Goal: Task Accomplishment & Management: Complete application form

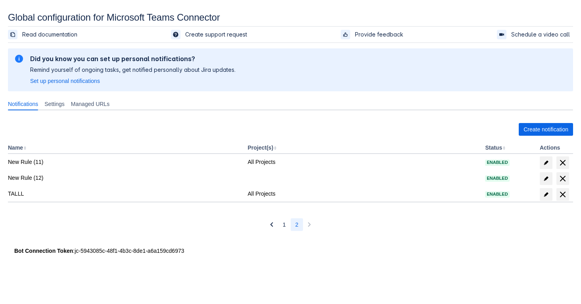
scroll to position [12, 0]
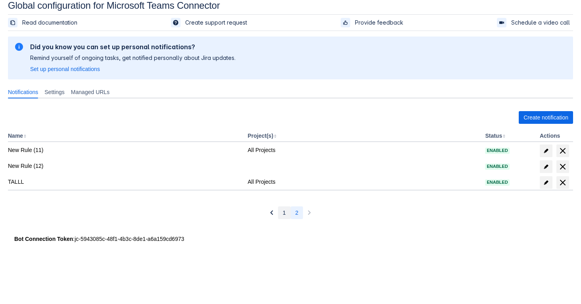
click at [284, 211] on span "1" at bounding box center [284, 212] width 3 height 13
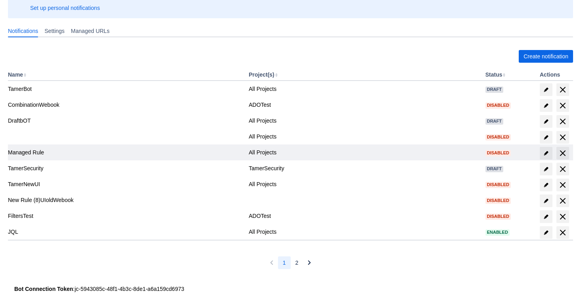
scroll to position [0, 0]
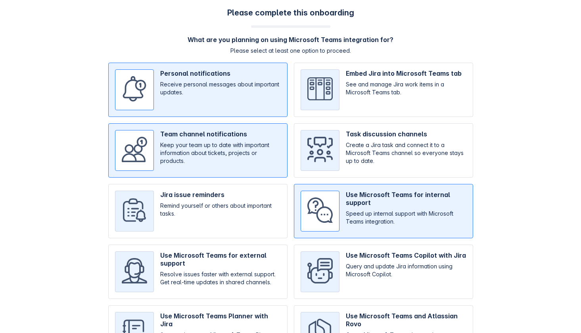
scroll to position [55, 0]
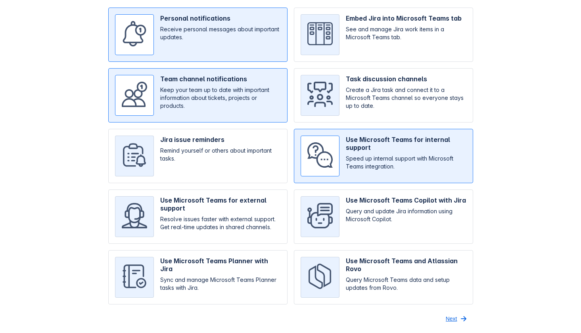
click at [459, 320] on span "button" at bounding box center [464, 319] width 10 height 10
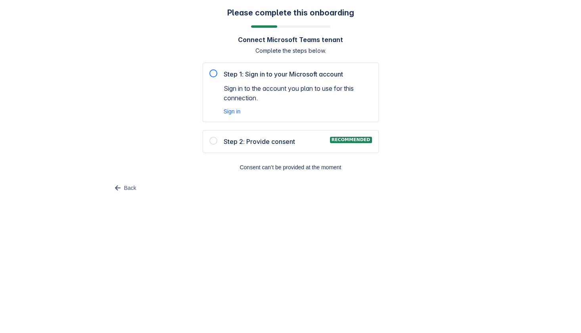
scroll to position [0, 0]
click at [212, 73] on div at bounding box center [213, 73] width 8 height 8
click at [235, 109] on span "Sign in" at bounding box center [232, 111] width 17 height 8
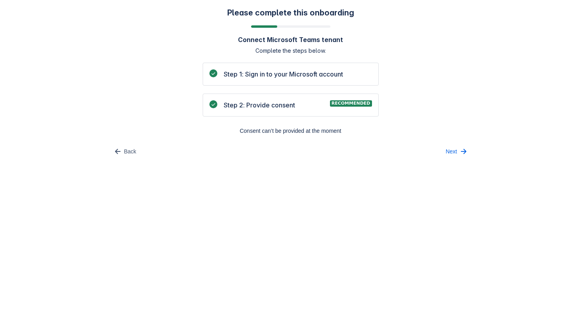
click at [279, 103] on span "Step 2: Provide consent" at bounding box center [259, 105] width 71 height 10
click at [261, 107] on span "Step 2: Provide consent" at bounding box center [259, 105] width 71 height 10
click at [269, 133] on span "Consent can’t be provided at the moment" at bounding box center [290, 130] width 166 height 13
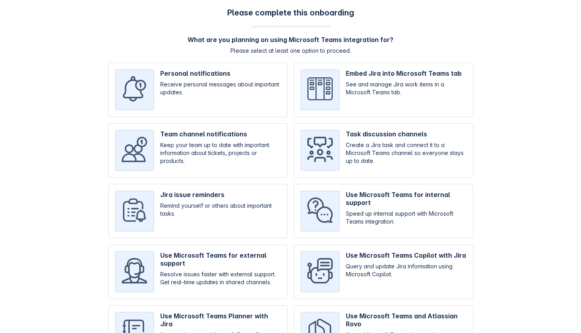
click at [374, 136] on input "checkbox" at bounding box center [383, 150] width 179 height 54
checkbox input "true"
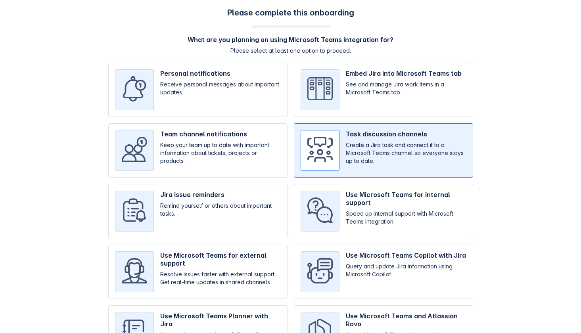
click at [387, 96] on input "checkbox" at bounding box center [383, 90] width 179 height 54
checkbox input "true"
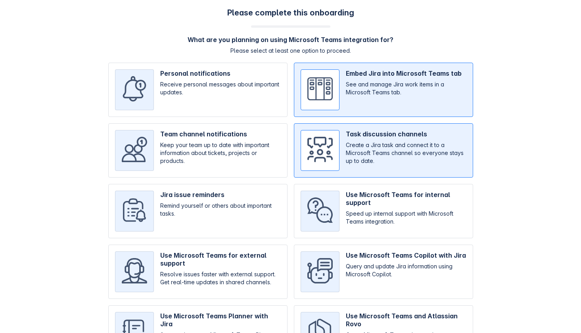
scroll to position [55, 0]
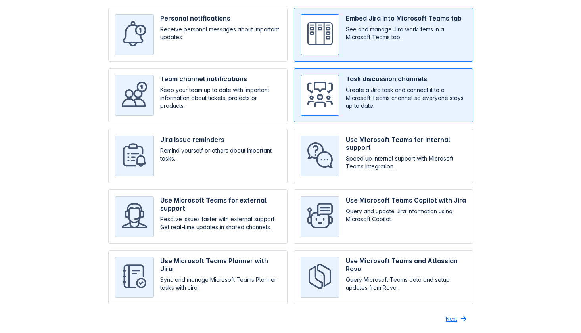
click at [448, 316] on span "Next" at bounding box center [451, 318] width 11 height 13
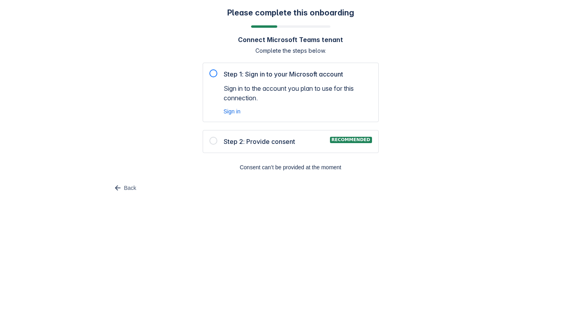
click at [272, 141] on span "Step 2: Provide consent" at bounding box center [259, 142] width 71 height 10
click at [210, 142] on div at bounding box center [213, 141] width 8 height 8
click at [212, 142] on div at bounding box center [213, 141] width 8 height 8
click at [328, 140] on div "Step 2: Provide consent Recommended" at bounding box center [298, 142] width 148 height 10
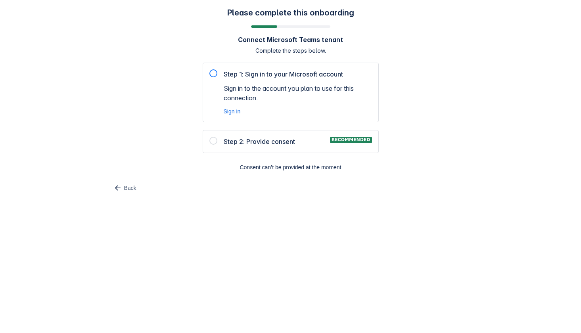
click at [331, 92] on span "Sign in to the account you plan to use for this connection." at bounding box center [298, 93] width 148 height 19
click at [233, 109] on span "Sign in" at bounding box center [232, 111] width 17 height 8
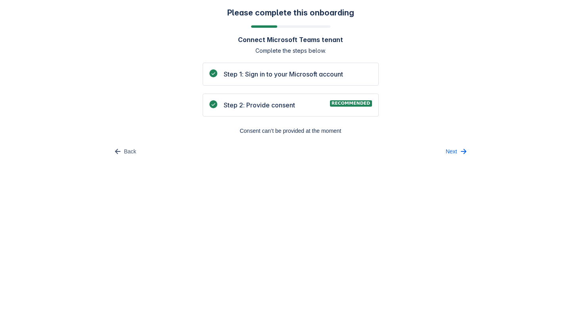
click at [277, 105] on span "Step 2: Provide consent" at bounding box center [259, 105] width 71 height 10
click at [135, 148] on span "Back" at bounding box center [130, 151] width 12 height 13
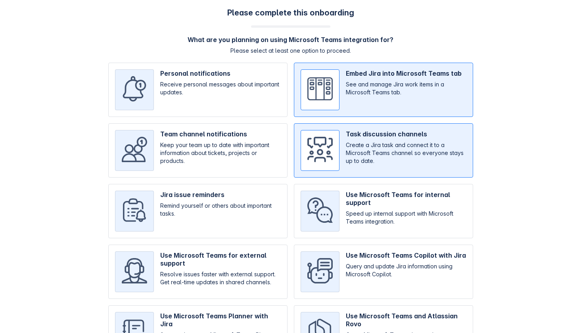
scroll to position [55, 0]
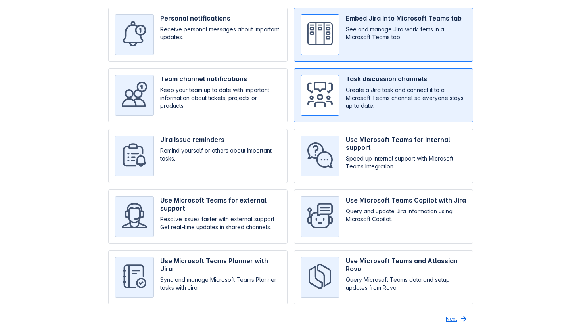
click at [452, 321] on span "Next" at bounding box center [451, 318] width 11 height 13
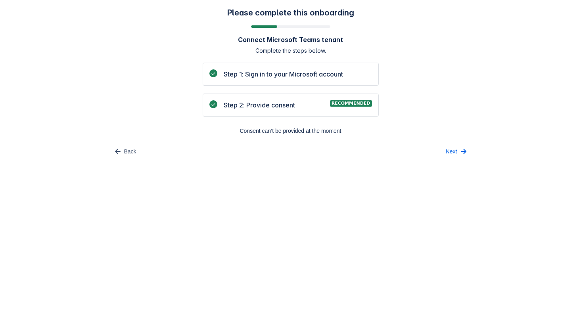
click at [262, 78] on span "Step 1: Sign in to your Microsoft account" at bounding box center [283, 74] width 119 height 10
click at [124, 153] on span "Back" at bounding box center [130, 151] width 12 height 13
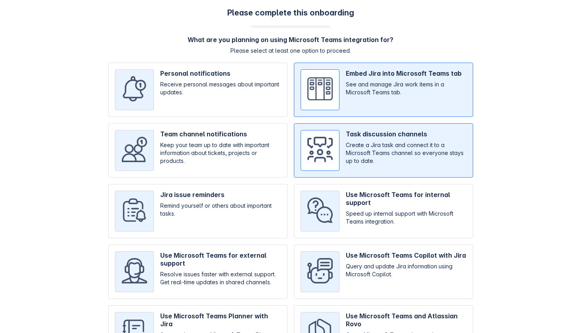
scroll to position [55, 0]
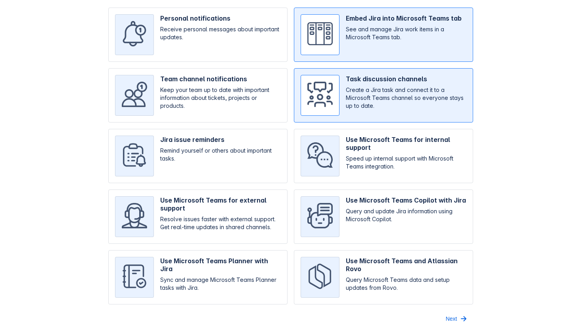
click at [331, 146] on input "checkbox" at bounding box center [383, 156] width 179 height 54
checkbox input "true"
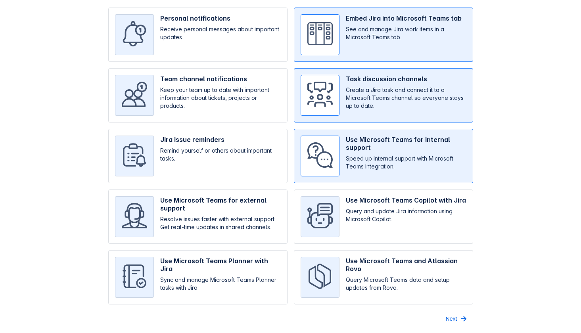
click at [196, 147] on input "checkbox" at bounding box center [197, 156] width 179 height 54
checkbox input "true"
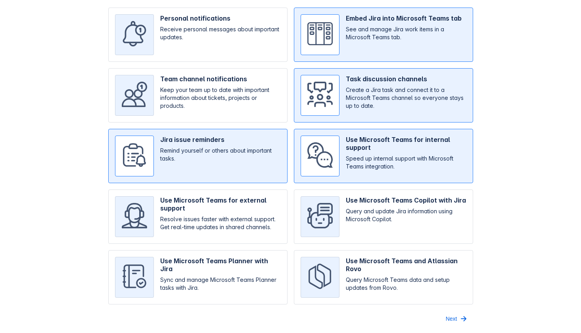
click at [408, 90] on input "checkbox" at bounding box center [383, 95] width 179 height 54
checkbox input "false"
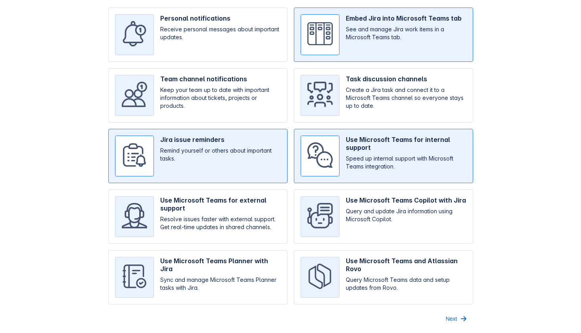
click at [408, 21] on input "checkbox" at bounding box center [383, 35] width 179 height 54
checkbox input "false"
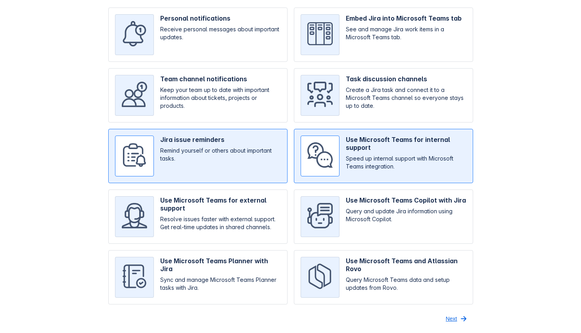
click at [455, 316] on span "Next" at bounding box center [451, 318] width 11 height 13
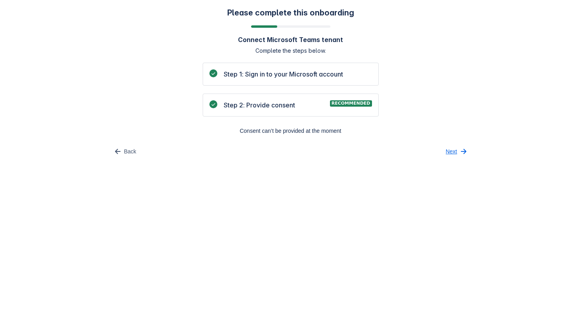
scroll to position [0, 0]
click at [348, 103] on span "Recommended" at bounding box center [350, 103] width 39 height 6
click at [292, 263] on body "Please complete this onboarding Connect Microsoft Teams tenant Complete the ste…" at bounding box center [290, 166] width 581 height 333
click at [454, 154] on span "Next" at bounding box center [451, 151] width 11 height 13
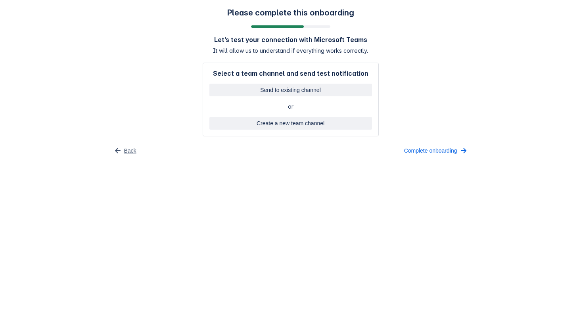
click at [132, 148] on span "Back" at bounding box center [130, 150] width 12 height 13
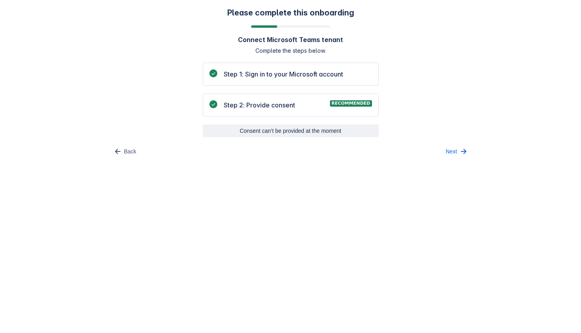
click at [313, 133] on span "Consent can’t be provided at the moment" at bounding box center [290, 130] width 166 height 13
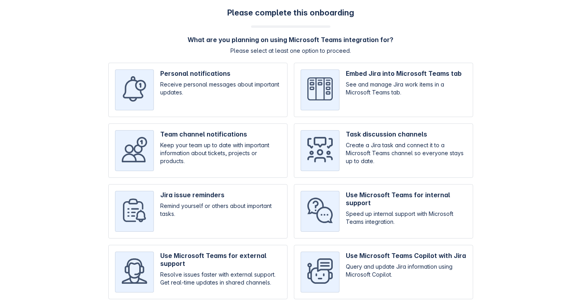
click at [235, 88] on input "checkbox" at bounding box center [197, 90] width 179 height 54
checkbox input "true"
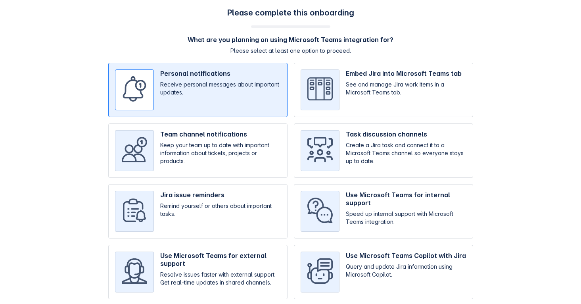
click at [341, 137] on input "checkbox" at bounding box center [383, 150] width 179 height 54
checkbox input "true"
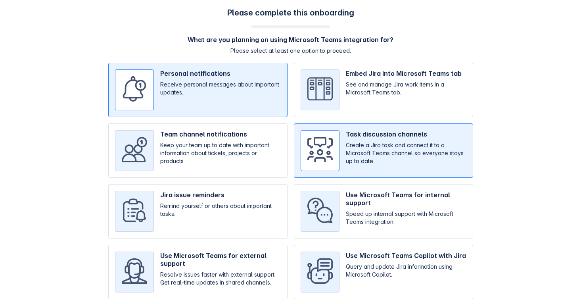
click at [229, 205] on input "checkbox" at bounding box center [197, 211] width 179 height 54
checkbox input "true"
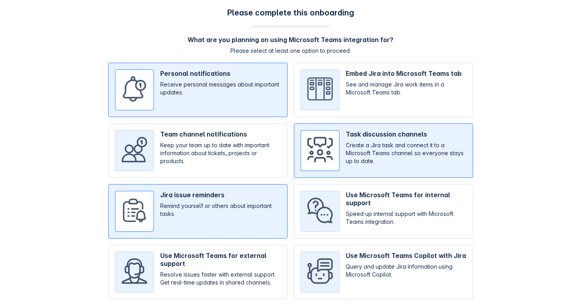
scroll to position [84, 0]
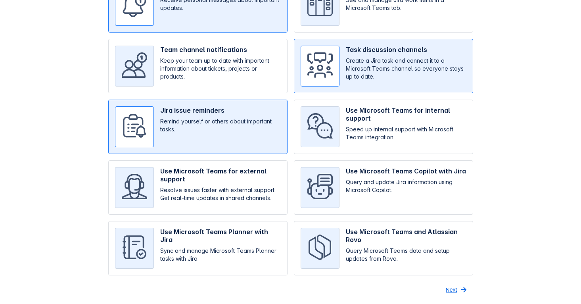
click at [452, 290] on span "Next" at bounding box center [451, 289] width 11 height 13
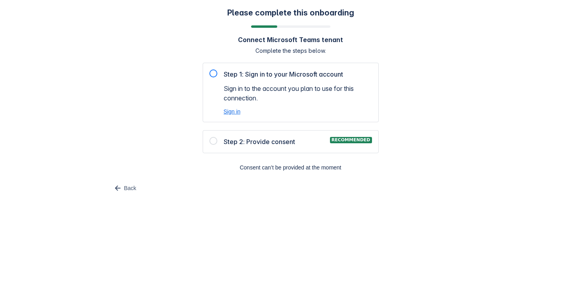
click at [226, 109] on span "Sign in" at bounding box center [232, 111] width 17 height 8
click at [174, 102] on div "Please complete this onboarding Connect Microsoft Teams tenant Complete the ste…" at bounding box center [290, 101] width 565 height 186
click at [174, 100] on div "Please complete this onboarding Connect Microsoft Teams tenant Complete the ste…" at bounding box center [290, 101] width 565 height 186
click at [209, 71] on div "Step 1: Sign in to your Microsoft account Sign in to the account you plan to us…" at bounding box center [290, 92] width 163 height 46
click at [233, 110] on span "Sign in" at bounding box center [232, 111] width 17 height 8
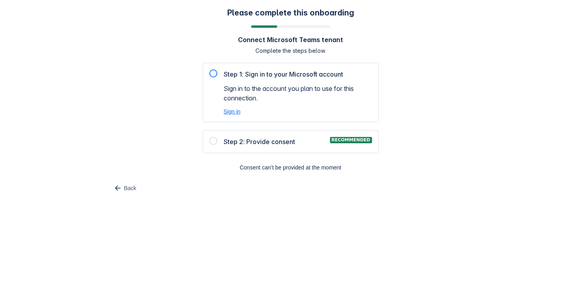
click at [86, 61] on div "Please complete this onboarding Connect Microsoft Teams tenant Complete the ste…" at bounding box center [290, 101] width 565 height 186
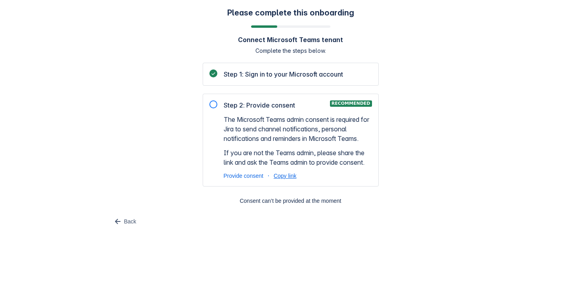
click at [289, 178] on span "Copy link" at bounding box center [285, 176] width 23 height 8
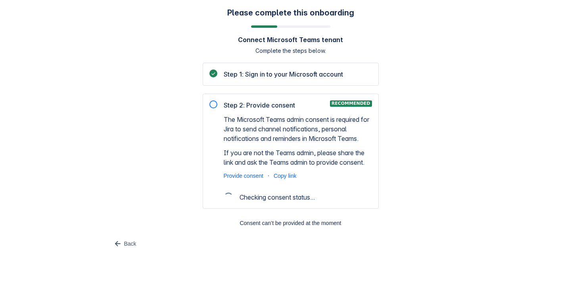
click at [146, 111] on div "Please complete this onboarding Connect Microsoft Teams tenant Complete the ste…" at bounding box center [290, 129] width 565 height 242
click at [125, 125] on div "Please complete this onboarding Connect Microsoft Teams tenant Complete the ste…" at bounding box center [290, 129] width 565 height 242
click at [247, 175] on span "Provide consent" at bounding box center [244, 176] width 40 height 8
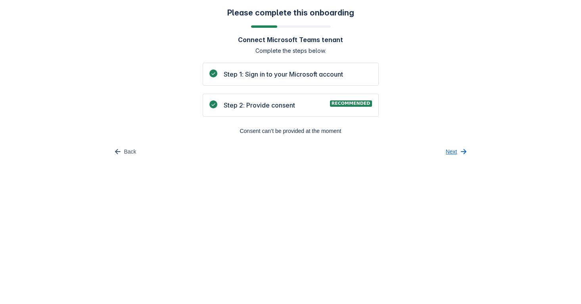
click at [457, 153] on button "Next" at bounding box center [457, 151] width 32 height 13
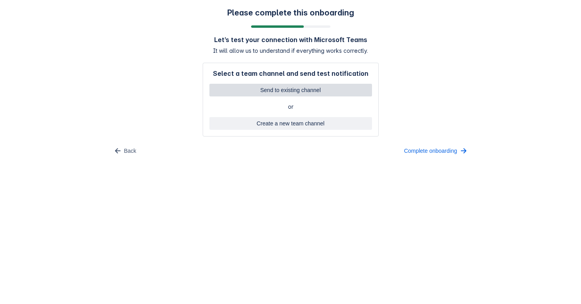
click at [310, 89] on span "Send to existing channel" at bounding box center [290, 90] width 153 height 13
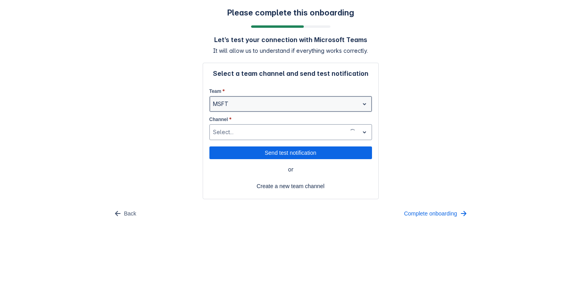
click at [304, 103] on div at bounding box center [284, 104] width 143 height 10
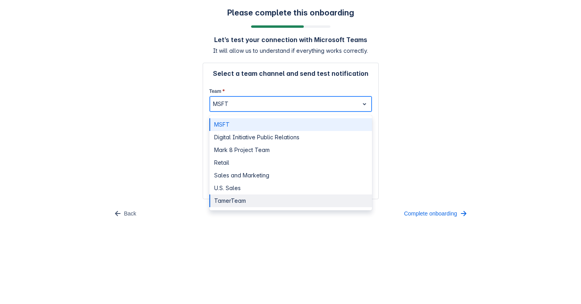
click at [271, 199] on div "TamerTeam" at bounding box center [290, 200] width 163 height 13
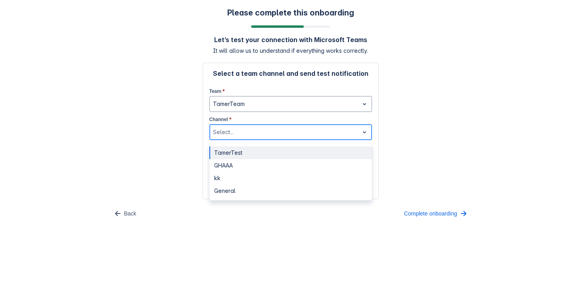
click at [274, 132] on div at bounding box center [284, 132] width 143 height 10
click at [258, 178] on div "kk" at bounding box center [290, 178] width 163 height 13
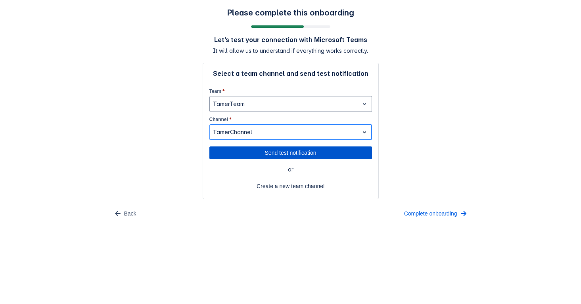
click at [262, 153] on span "Send test notification" at bounding box center [290, 152] width 153 height 13
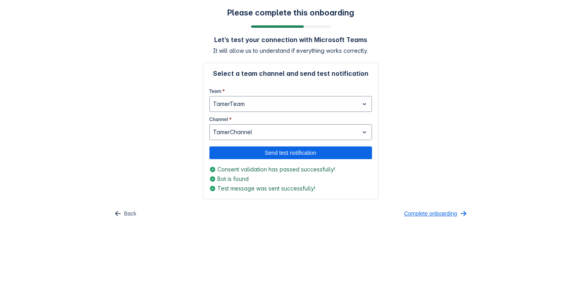
click at [436, 214] on span "Complete onboarding" at bounding box center [430, 213] width 53 height 13
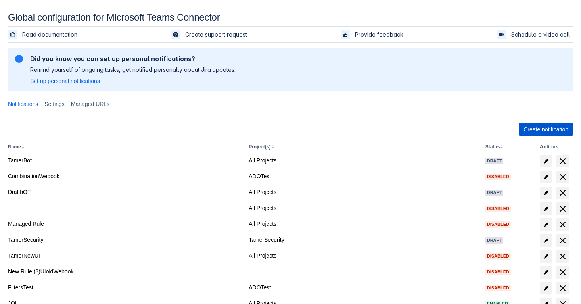
click at [542, 129] on span "Create notification" at bounding box center [545, 129] width 45 height 13
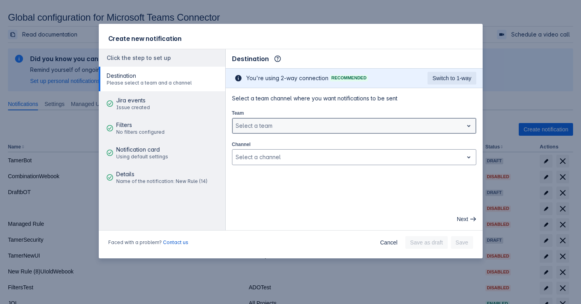
click at [271, 121] on div "Select a team" at bounding box center [347, 125] width 231 height 13
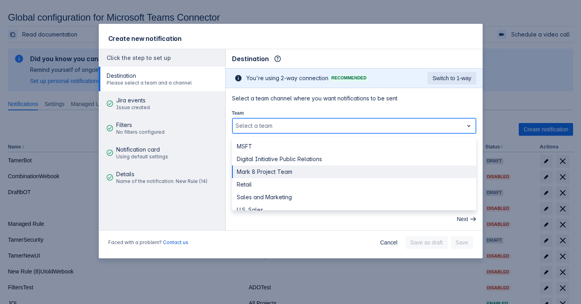
scroll to position [22, 0]
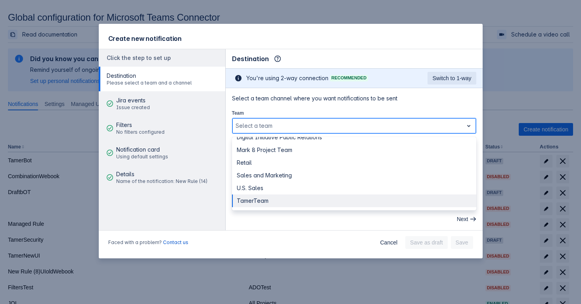
click at [262, 195] on div "TamerTeam" at bounding box center [354, 200] width 244 height 13
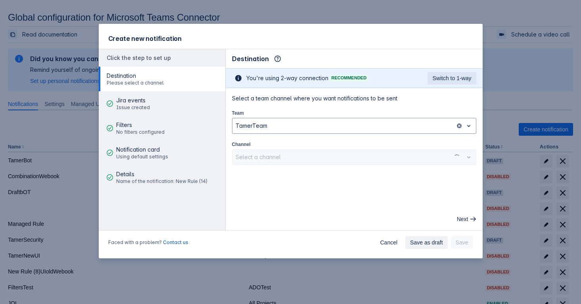
click at [279, 161] on div "Select a channel" at bounding box center [354, 157] width 244 height 16
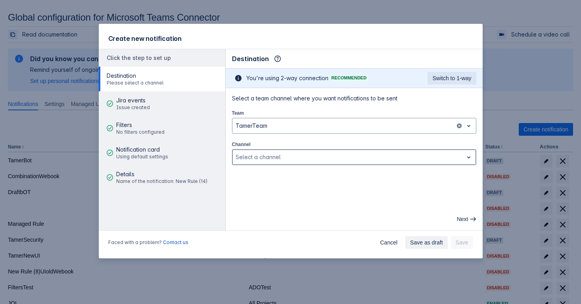
click at [283, 157] on div at bounding box center [347, 157] width 224 height 10
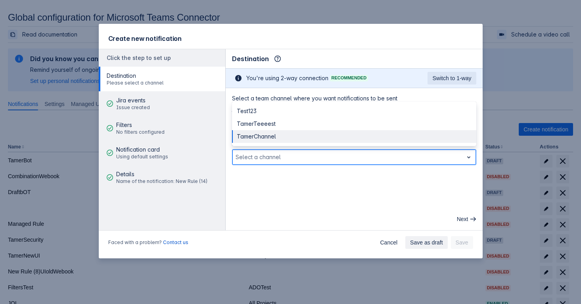
click at [287, 136] on div "TamerChannel" at bounding box center [354, 136] width 244 height 13
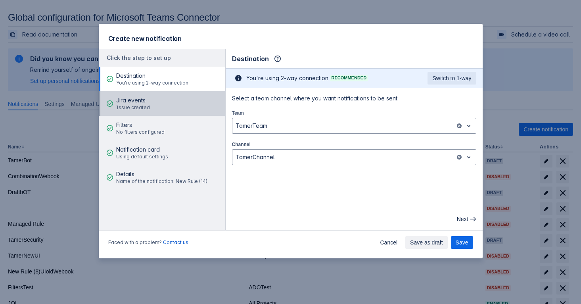
click at [154, 102] on button "Jira events Issue created" at bounding box center [162, 103] width 126 height 25
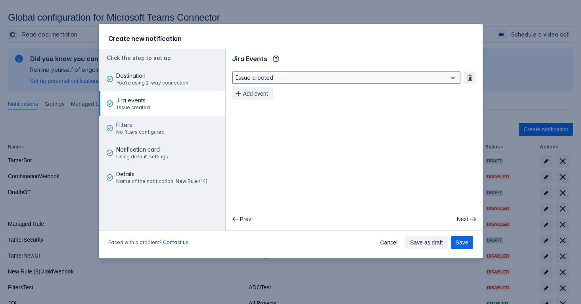
click at [249, 76] on div at bounding box center [339, 78] width 209 height 10
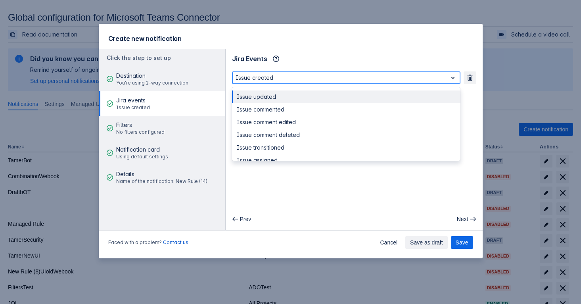
click at [249, 76] on div at bounding box center [339, 78] width 209 height 10
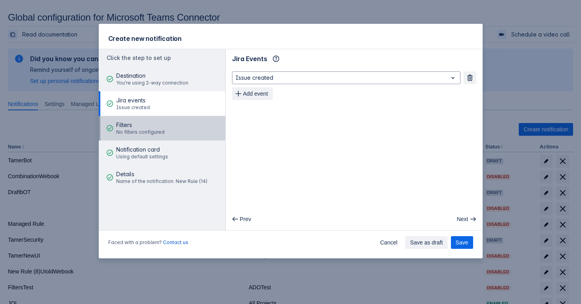
click at [154, 131] on span "No filters configured" at bounding box center [140, 132] width 48 height 6
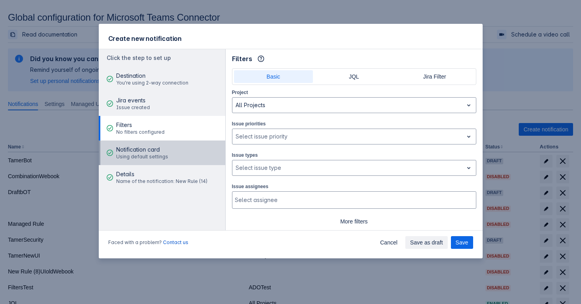
click at [154, 144] on div "Notification card Using default settings" at bounding box center [142, 153] width 52 height 24
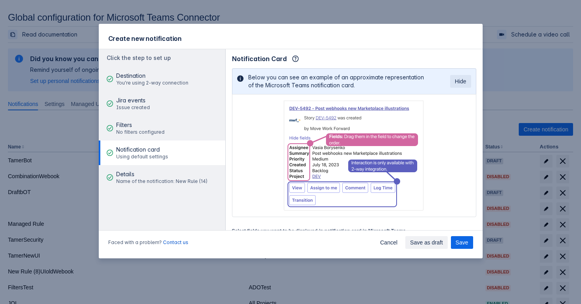
click at [154, 162] on div "Notification card Using default settings" at bounding box center [142, 153] width 52 height 24
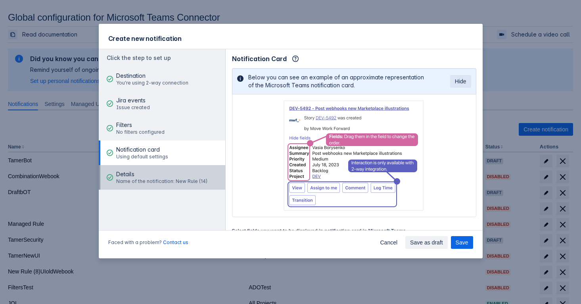
click at [155, 176] on span "Details" at bounding box center [161, 174] width 91 height 8
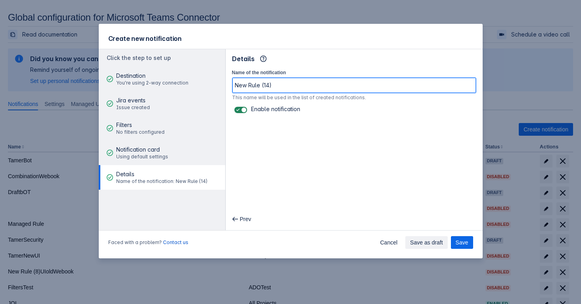
click at [294, 85] on input "New Rule (14)" at bounding box center [353, 85] width 243 height 14
click at [308, 88] on input "New Rule (14)" at bounding box center [353, 85] width 243 height 14
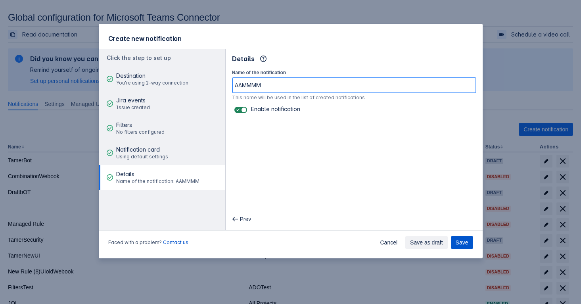
type input "AAMMMM"
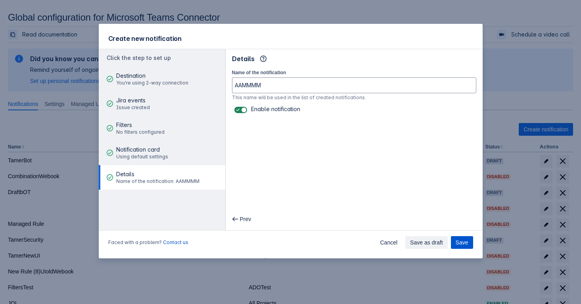
click at [457, 239] on span "Save" at bounding box center [461, 242] width 13 height 13
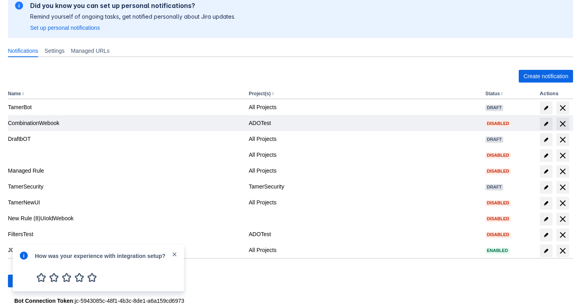
scroll to position [73, 0]
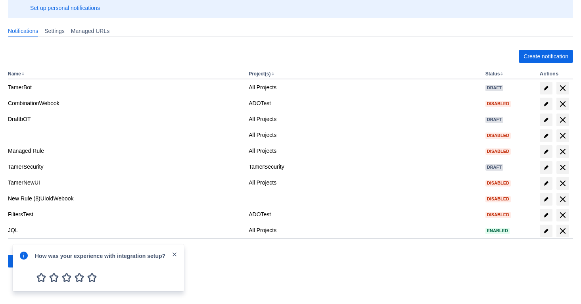
click at [174, 254] on span "close" at bounding box center [174, 254] width 6 height 6
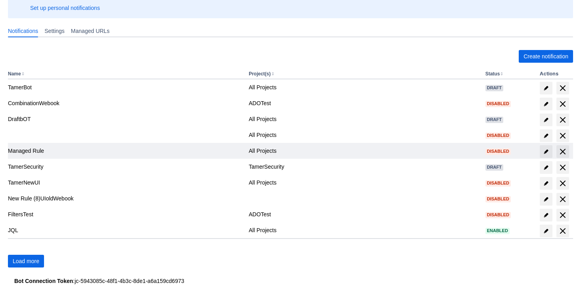
scroll to position [0, 0]
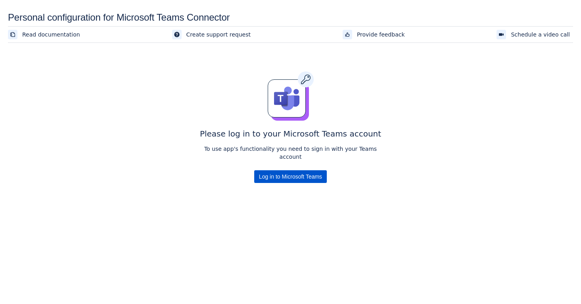
click at [314, 170] on span "Log in to Microsoft Teams" at bounding box center [290, 176] width 63 height 13
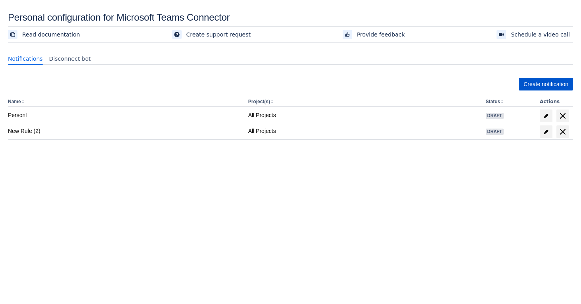
click at [545, 79] on span "Create notification" at bounding box center [545, 84] width 45 height 13
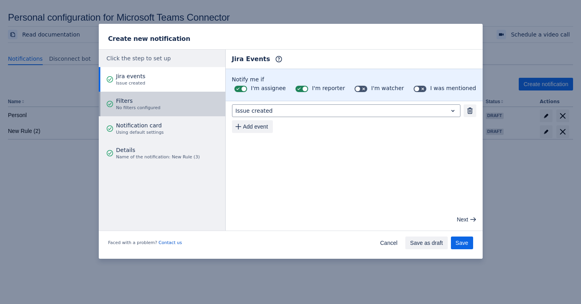
click at [176, 104] on button "Filters No filters configured" at bounding box center [162, 104] width 126 height 25
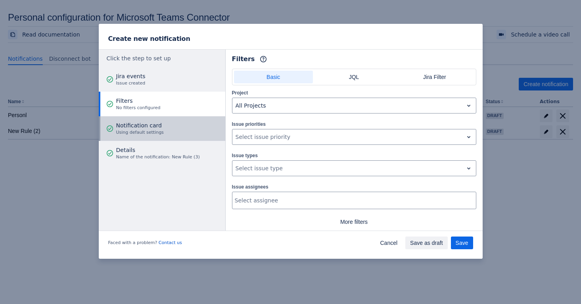
click at [172, 130] on button "Notification card Using default settings" at bounding box center [162, 128] width 126 height 25
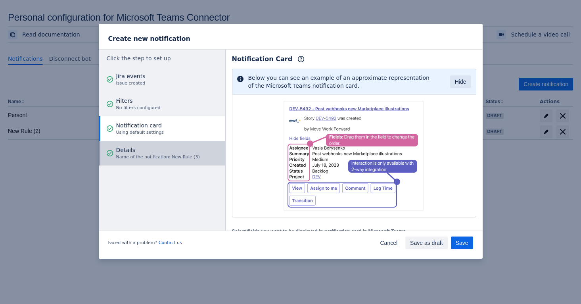
click at [169, 149] on span "Details" at bounding box center [158, 150] width 84 height 8
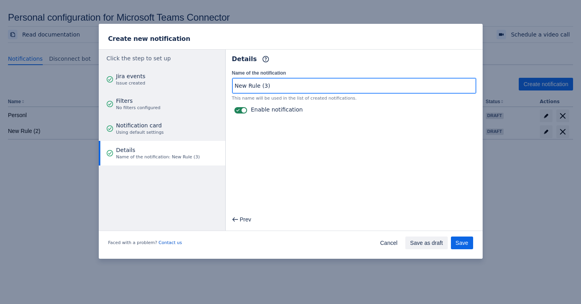
click at [341, 86] on input "New Rule (3)" at bounding box center [353, 85] width 243 height 14
type input "TamerPers"
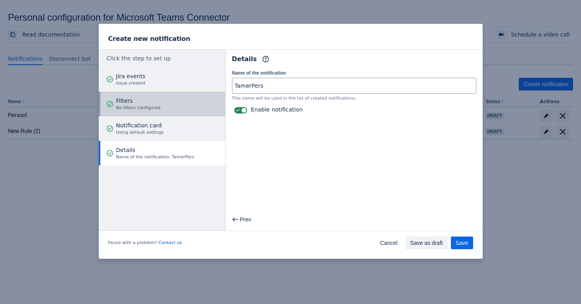
click at [190, 97] on button "Filters No filters configured" at bounding box center [162, 104] width 126 height 25
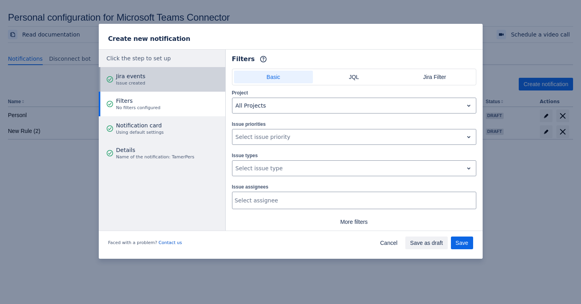
click at [186, 79] on button "Jira events Issue created" at bounding box center [162, 79] width 126 height 25
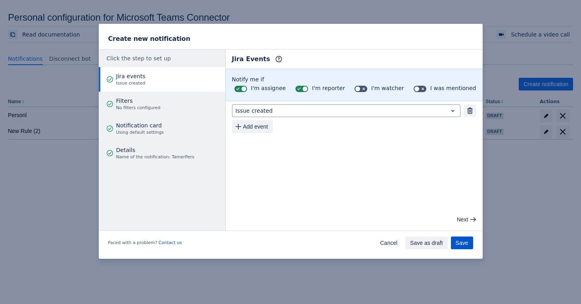
click at [469, 243] on button "Save" at bounding box center [462, 242] width 22 height 13
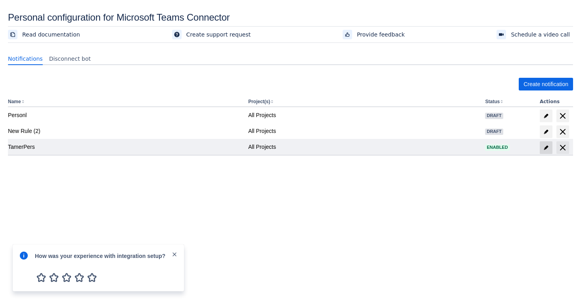
click at [545, 147] on span "edit" at bounding box center [546, 147] width 6 height 6
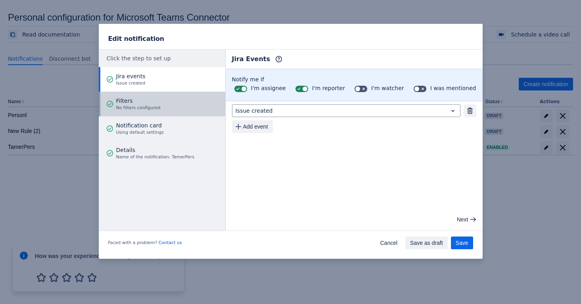
click at [177, 99] on button "Filters No filters configured" at bounding box center [162, 104] width 126 height 25
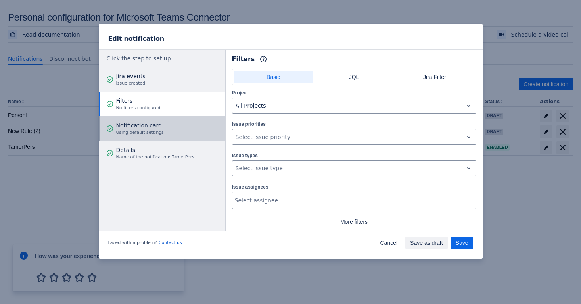
click at [174, 116] on button "Notification card Using default settings" at bounding box center [162, 128] width 126 height 25
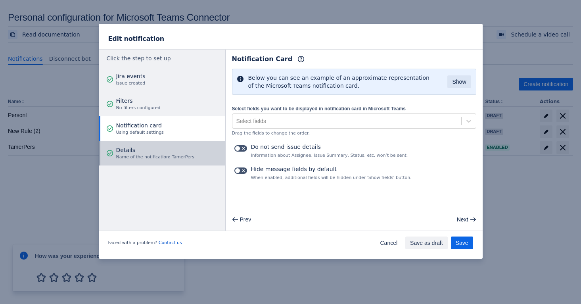
click at [172, 161] on div "Details Name of the notification: TamerPers" at bounding box center [155, 153] width 78 height 24
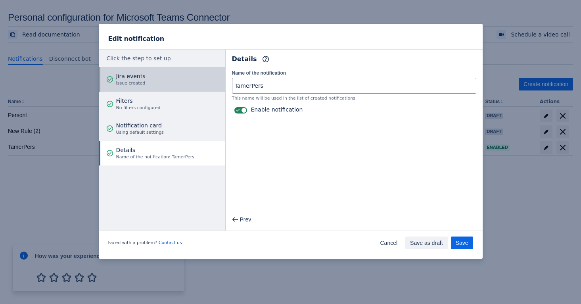
click at [189, 85] on button "Jira events Issue created" at bounding box center [162, 79] width 126 height 25
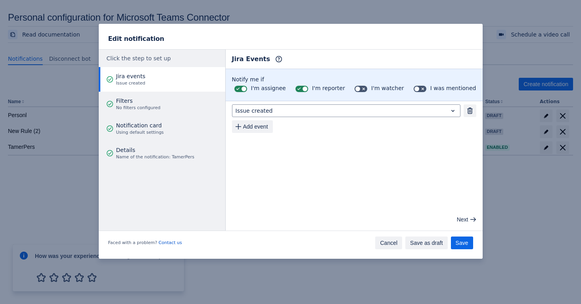
click at [391, 240] on span "Cancel" at bounding box center [388, 242] width 17 height 13
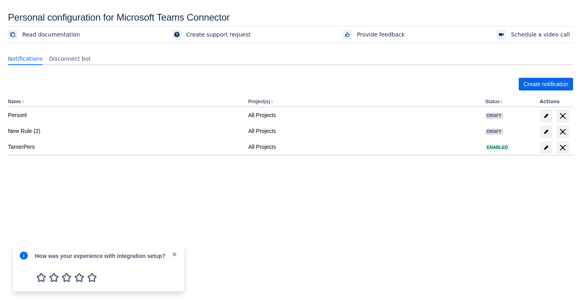
click at [202, 89] on div "Create notification" at bounding box center [290, 84] width 565 height 13
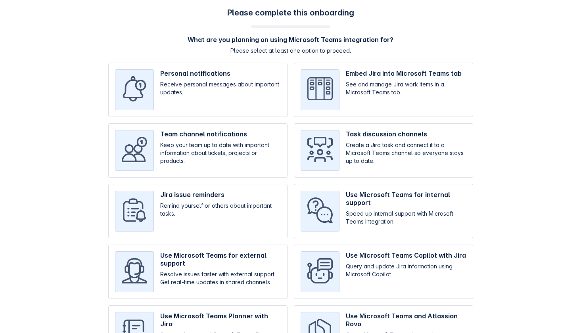
click at [226, 150] on input "checkbox" at bounding box center [197, 150] width 179 height 54
checkbox input "true"
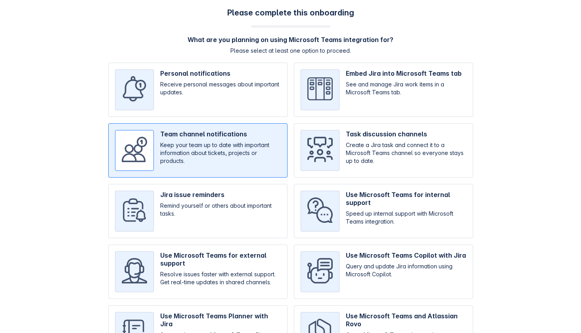
click at [366, 141] on input "checkbox" at bounding box center [383, 150] width 179 height 54
checkbox input "true"
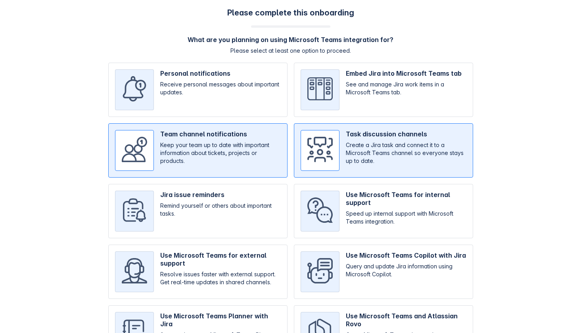
click at [339, 214] on input "checkbox" at bounding box center [383, 211] width 179 height 54
checkbox input "true"
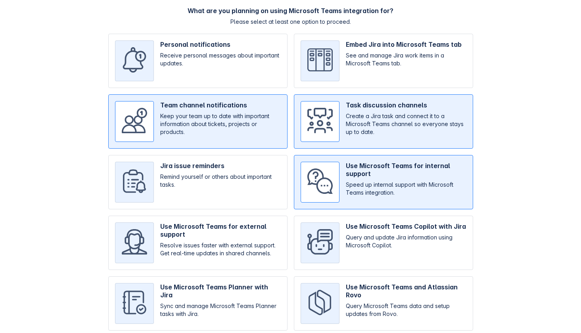
scroll to position [55, 0]
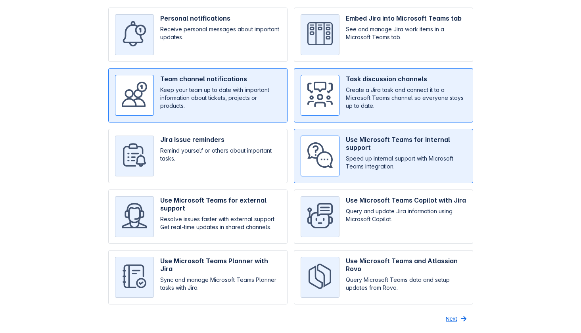
click at [459, 318] on span "button" at bounding box center [464, 319] width 10 height 10
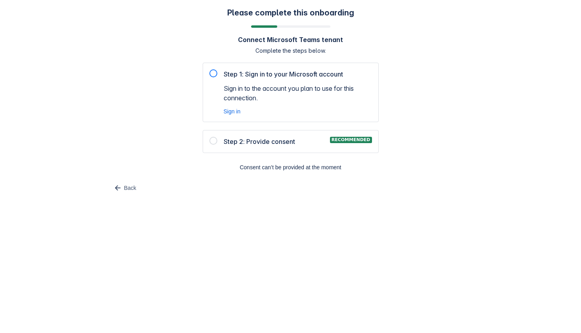
scroll to position [0, 0]
click at [215, 74] on div at bounding box center [213, 73] width 8 height 8
click at [231, 113] on span "Sign in" at bounding box center [232, 111] width 17 height 8
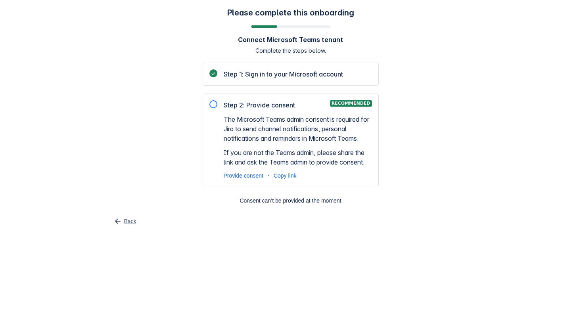
click at [118, 220] on span "button" at bounding box center [118, 221] width 10 height 10
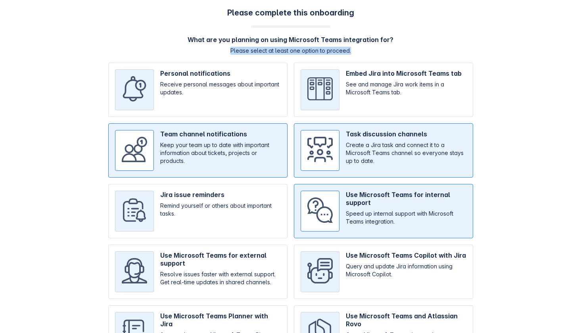
scroll to position [55, 0]
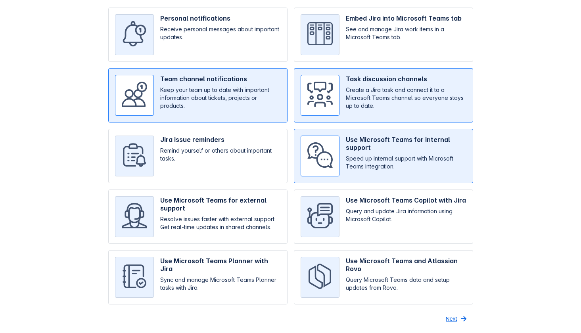
click at [459, 318] on span "button" at bounding box center [464, 319] width 10 height 10
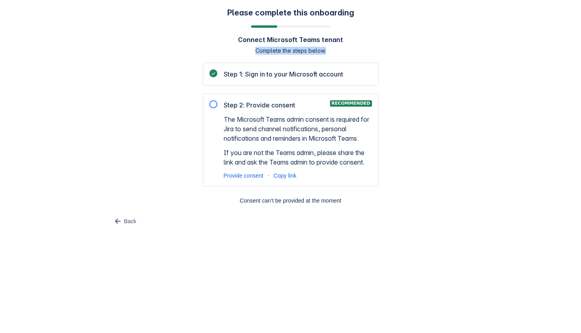
scroll to position [0, 0]
click at [279, 76] on span "Step 1: Sign in to your Microsoft account" at bounding box center [283, 74] width 119 height 10
click at [254, 174] on span "Provide consent" at bounding box center [244, 176] width 40 height 8
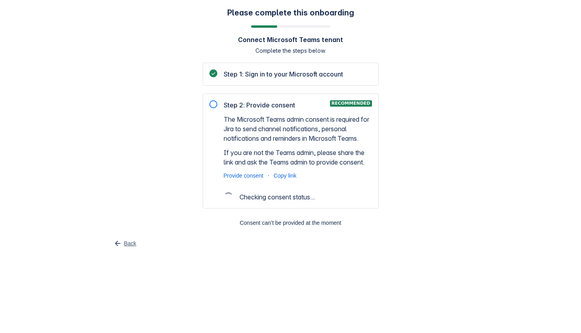
click at [113, 241] on span "button" at bounding box center [118, 244] width 10 height 10
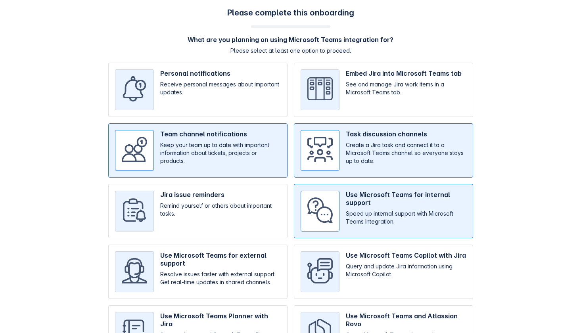
click at [78, 164] on div "Please complete this onboarding What are you planning on using Microsoft Teams …" at bounding box center [290, 194] width 565 height 372
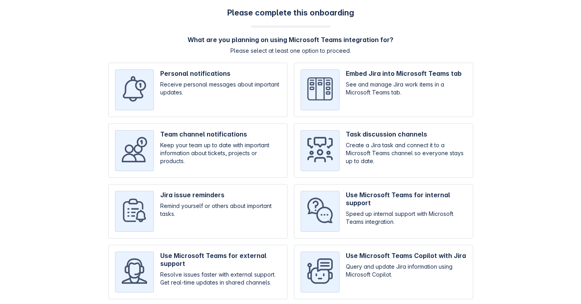
click at [249, 109] on input "checkbox" at bounding box center [197, 90] width 179 height 54
checkbox input "true"
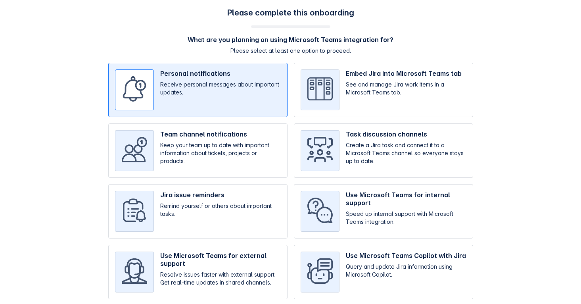
click at [341, 96] on input "checkbox" at bounding box center [383, 90] width 179 height 54
checkbox input "true"
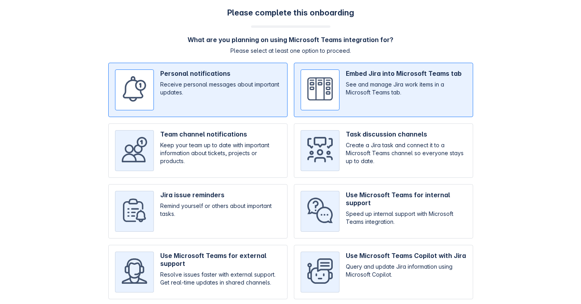
click at [346, 146] on input "checkbox" at bounding box center [383, 150] width 179 height 54
checkbox input "true"
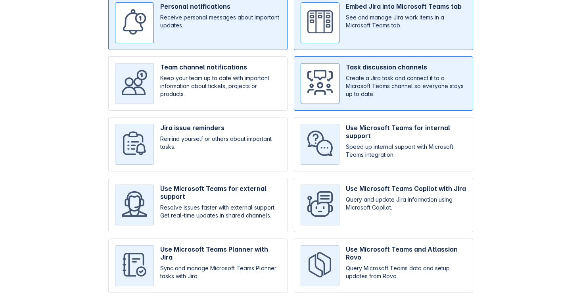
scroll to position [84, 0]
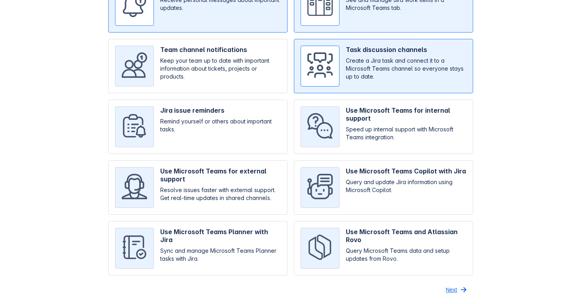
click at [457, 292] on button "Next" at bounding box center [457, 289] width 32 height 13
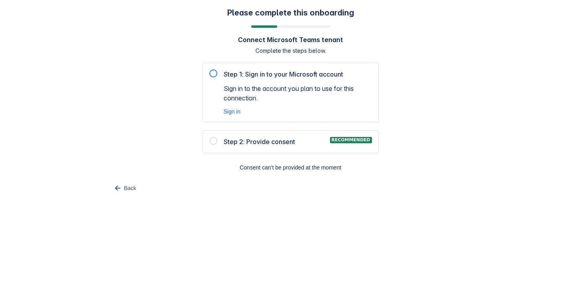
scroll to position [0, 0]
click at [232, 111] on span "Sign in" at bounding box center [232, 111] width 17 height 8
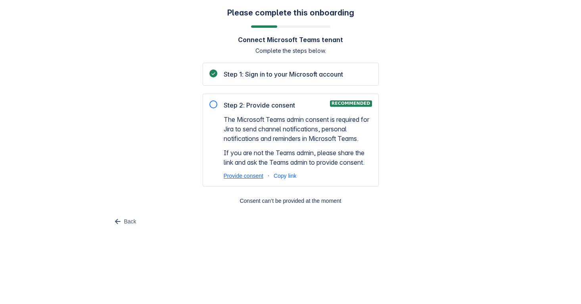
click at [241, 175] on span "Provide consent" at bounding box center [244, 176] width 40 height 8
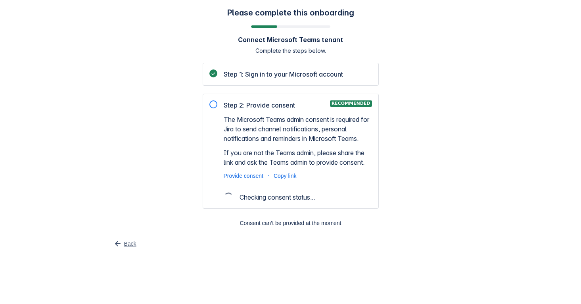
click at [124, 240] on span "Back" at bounding box center [130, 243] width 12 height 13
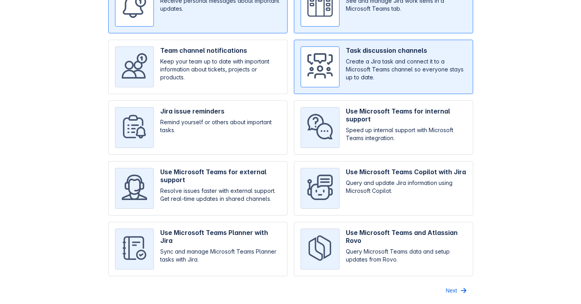
scroll to position [84, 0]
click at [449, 286] on span "Next" at bounding box center [451, 289] width 11 height 13
